Goal: Information Seeking & Learning: Learn about a topic

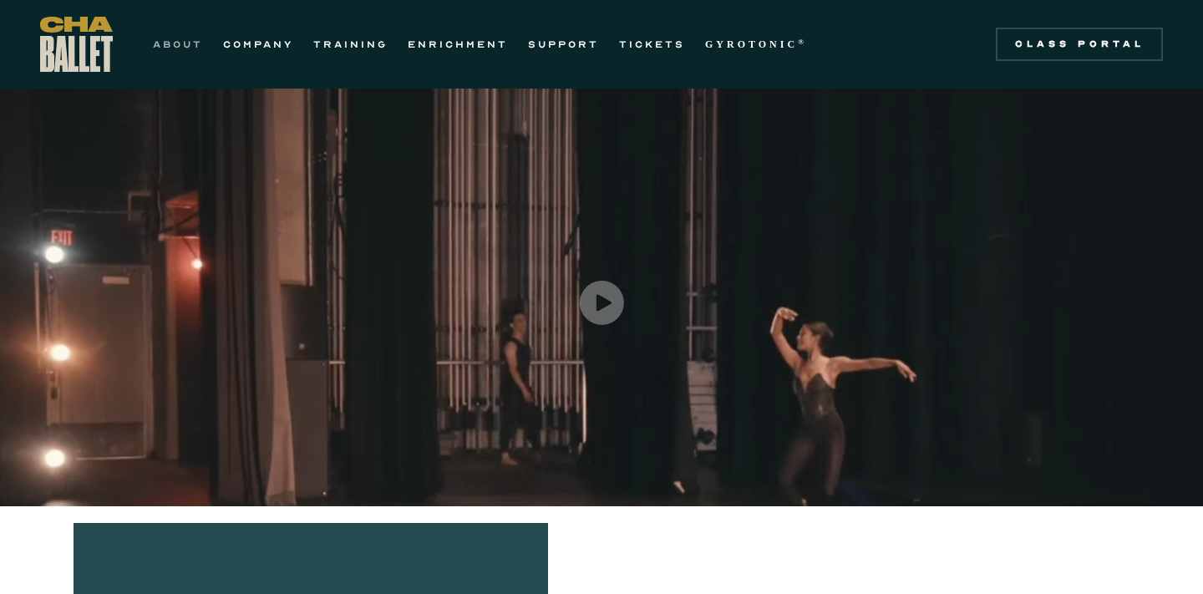
click at [171, 44] on link "ABOUT" at bounding box center [178, 44] width 50 height 20
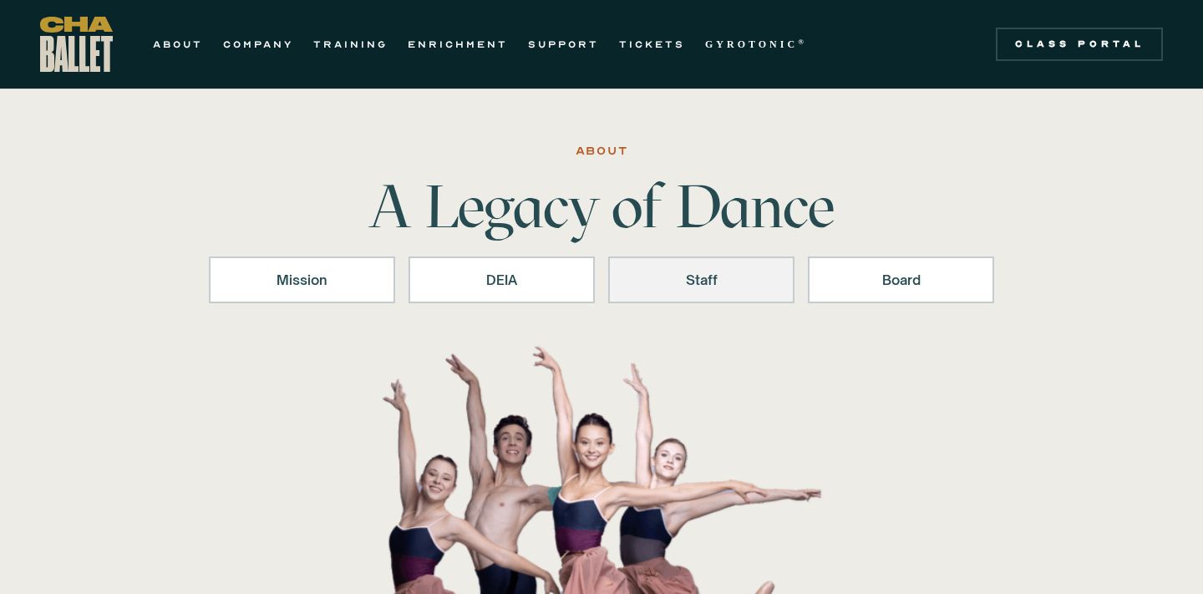
click at [683, 291] on link "Staff" at bounding box center [701, 279] width 186 height 47
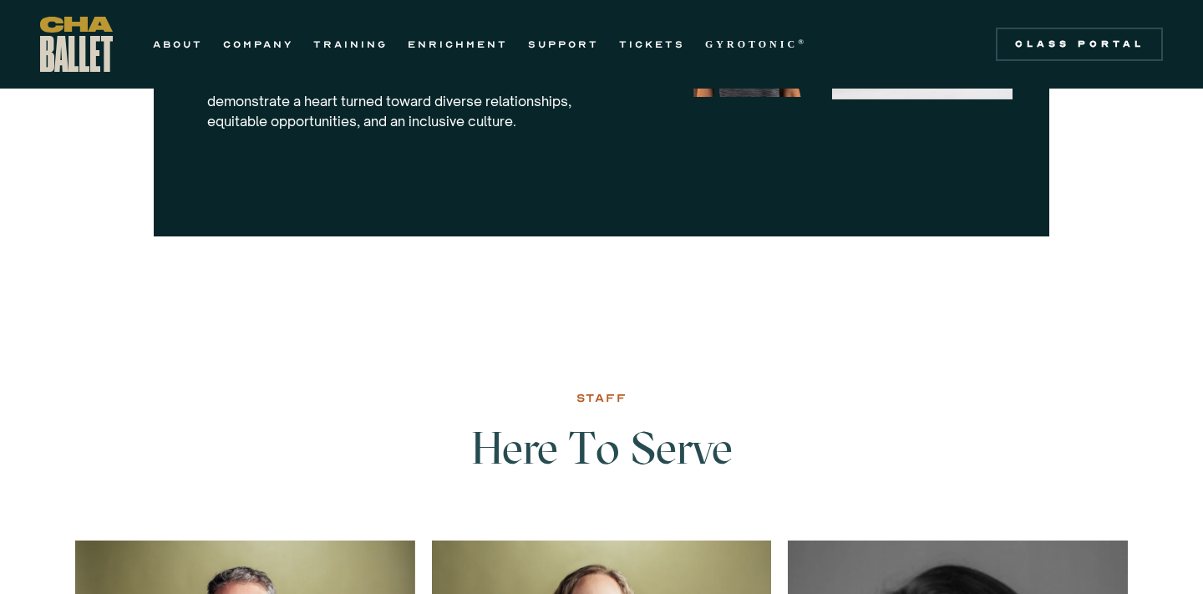
scroll to position [1889, 0]
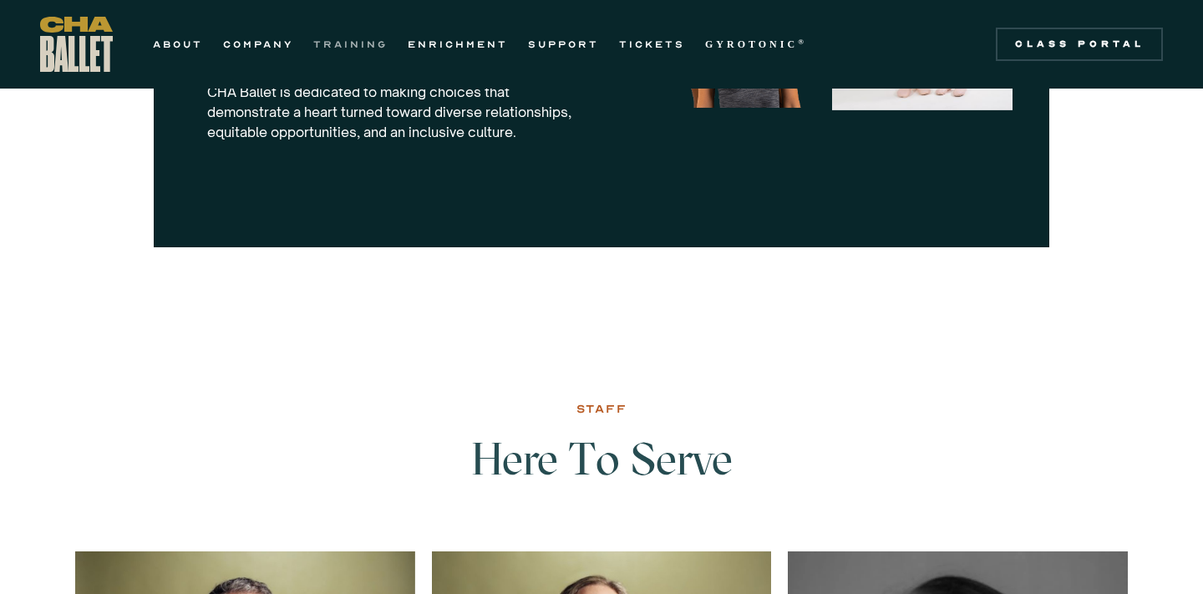
click at [345, 43] on link "TRAINING" at bounding box center [350, 44] width 74 height 20
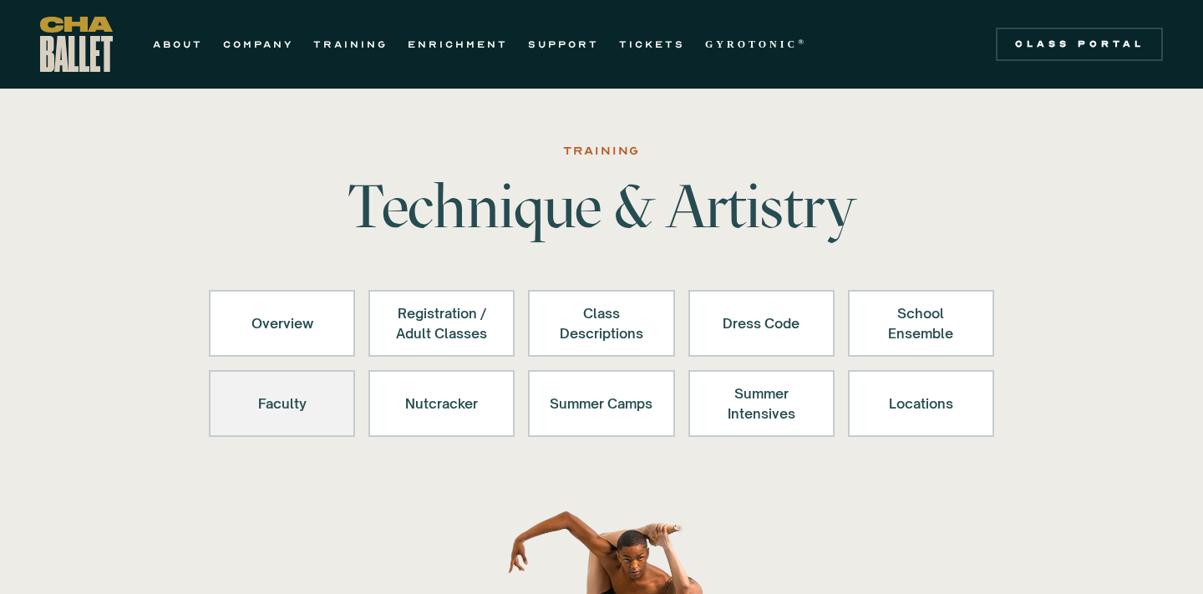
click at [323, 383] on link "Faculty" at bounding box center [282, 403] width 146 height 67
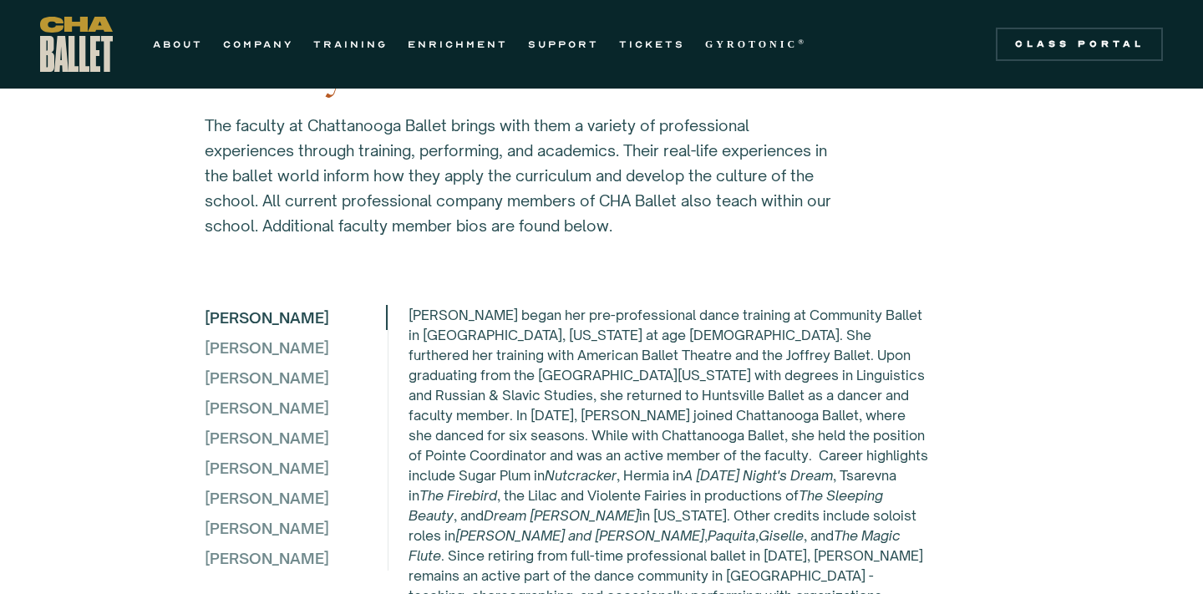
scroll to position [4404, 0]
